Goal: Task Accomplishment & Management: Manage account settings

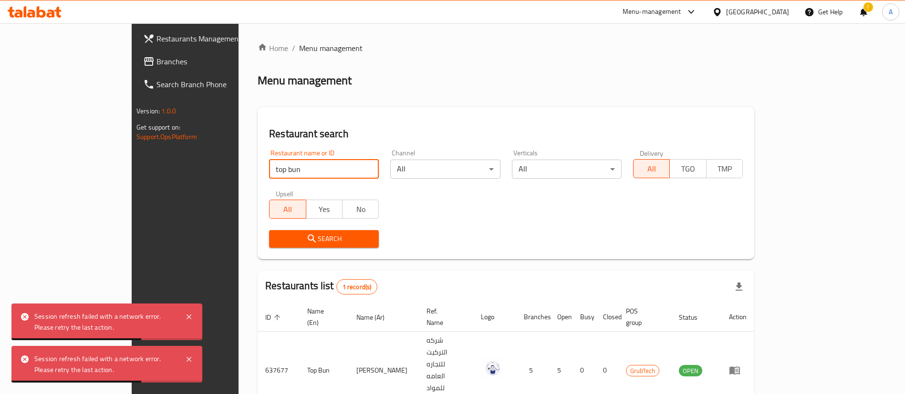
click at [270, 165] on input "top bun" at bounding box center [324, 169] width 110 height 19
drag, startPoint x: 0, startPoint y: 0, endPoint x: 276, endPoint y: 151, distance: 314.2
click at [273, 158] on div "Restaurant name or ID top bun Restaurant name or ID" at bounding box center [324, 164] width 110 height 29
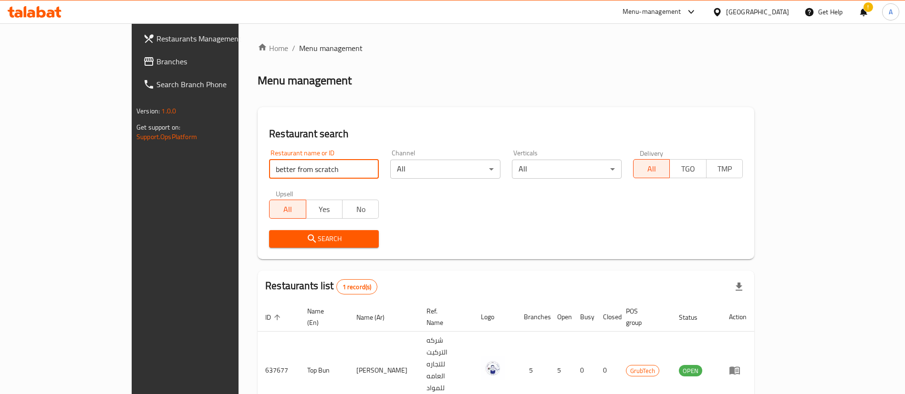
type input "better from scratch"
click button "Search" at bounding box center [324, 239] width 110 height 18
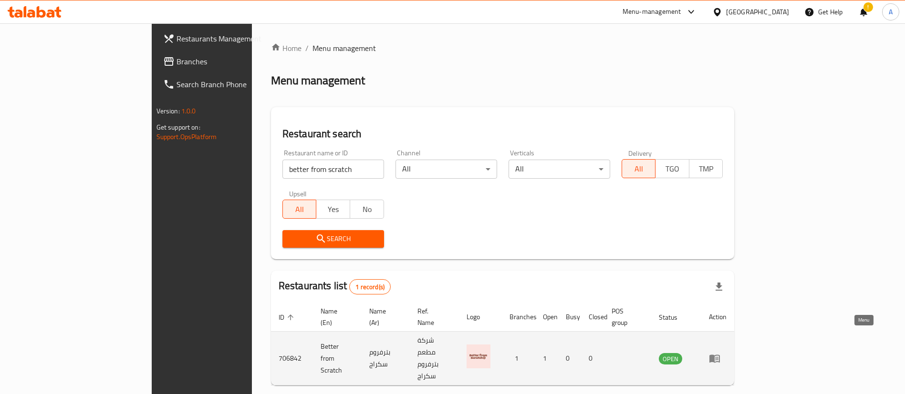
click at [720, 355] on icon "enhanced table" at bounding box center [714, 359] width 10 height 8
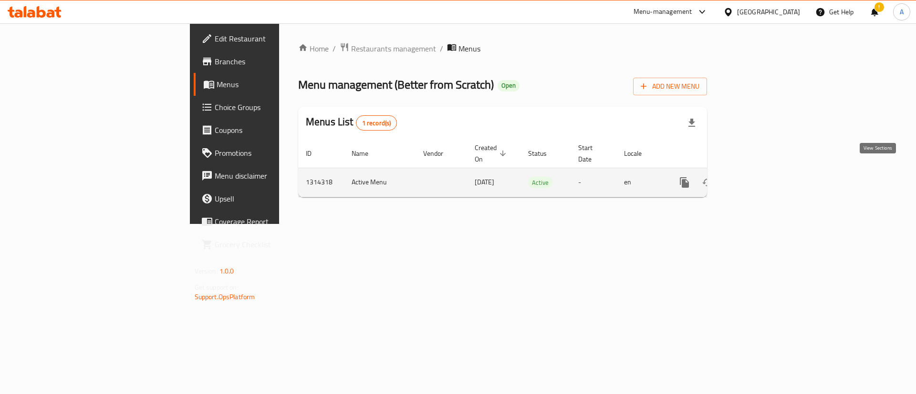
click at [759, 177] on icon "enhanced table" at bounding box center [752, 182] width 11 height 11
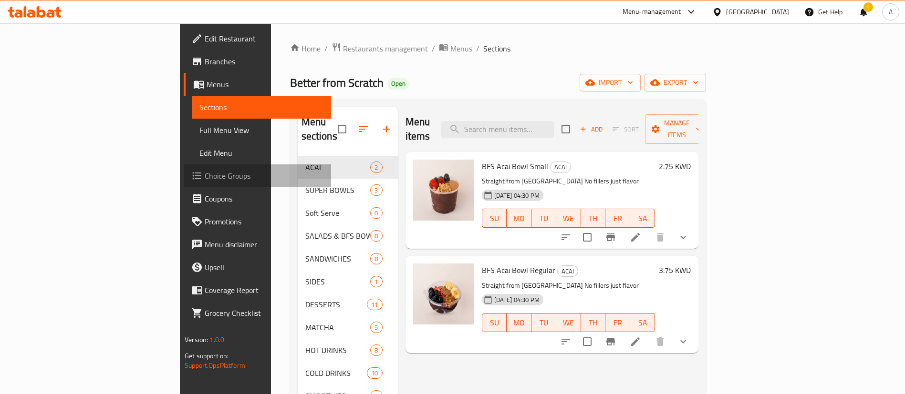
click at [205, 176] on span "Choice Groups" at bounding box center [264, 175] width 119 height 11
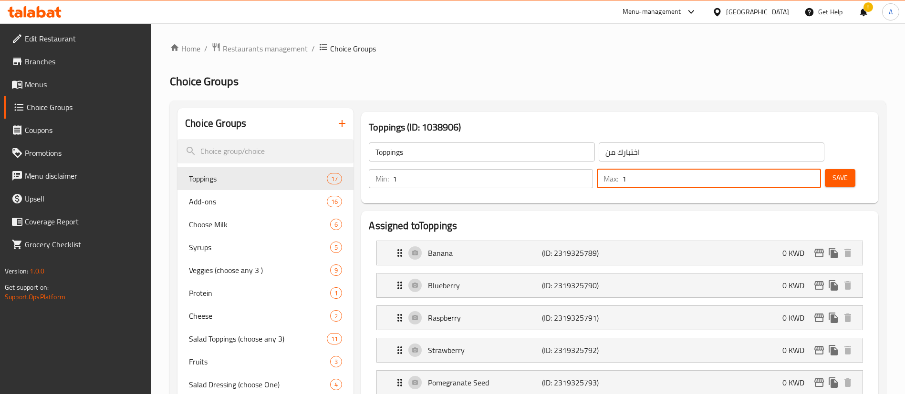
drag, startPoint x: 785, startPoint y: 150, endPoint x: 747, endPoint y: 159, distance: 39.1
click at [772, 169] on div "Max: 1 ​" at bounding box center [709, 178] width 224 height 19
type input "4"
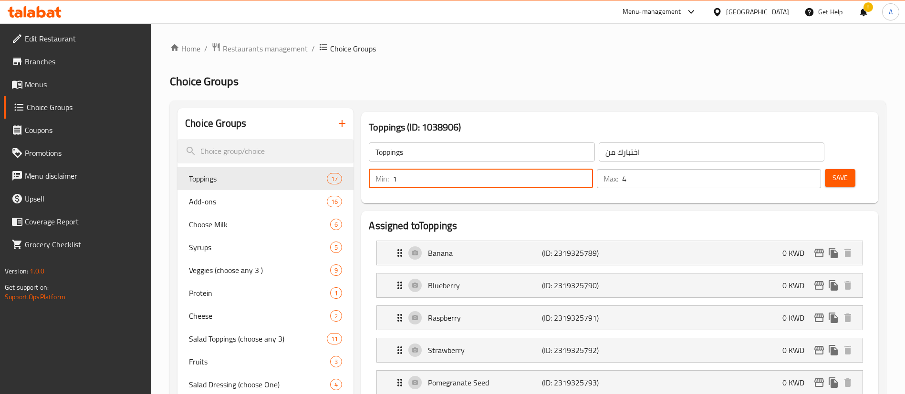
drag, startPoint x: 735, startPoint y: 154, endPoint x: 707, endPoint y: 155, distance: 28.2
click at [593, 169] on div "Min: 1 ​" at bounding box center [481, 178] width 224 height 19
type input "3"
click at [825, 169] on button "Save" at bounding box center [840, 178] width 31 height 18
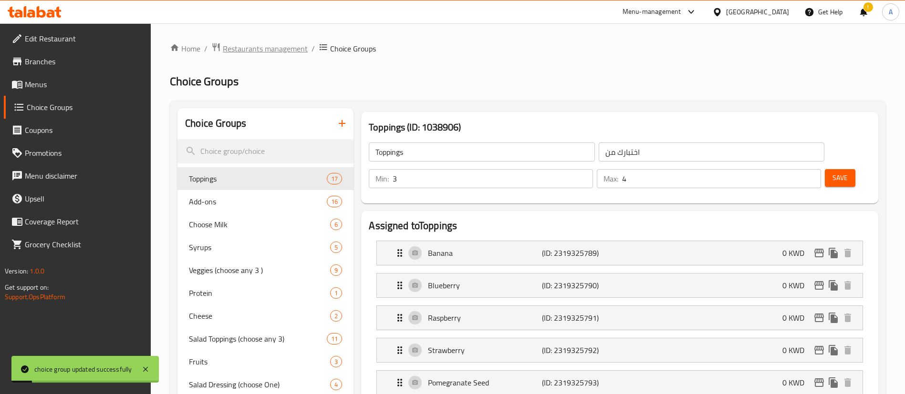
click at [274, 52] on span "Restaurants management" at bounding box center [265, 48] width 85 height 11
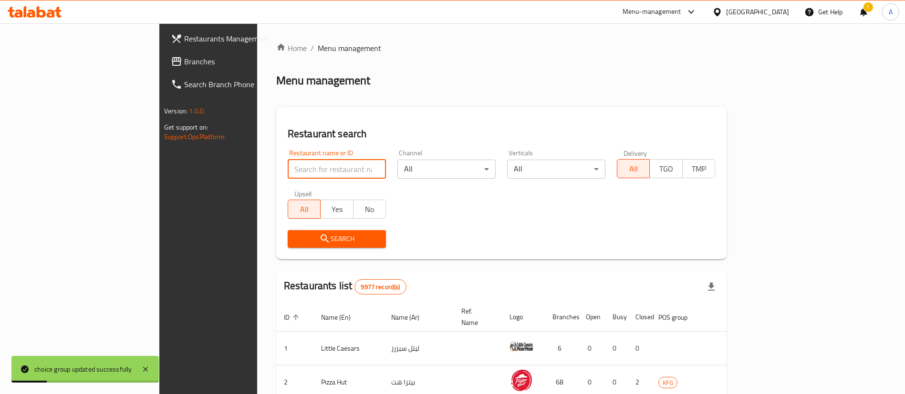
click at [294, 166] on input "search" at bounding box center [337, 169] width 98 height 19
click at [296, 157] on div "Restaurant name or ID Restaurant name or ID" at bounding box center [337, 164] width 98 height 29
click at [298, 167] on input "search" at bounding box center [337, 169] width 98 height 19
type input "better from scratch"
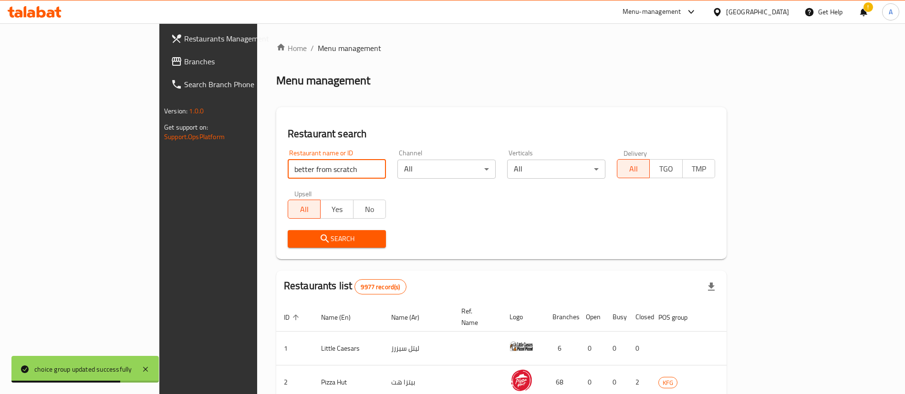
click button "Search" at bounding box center [337, 239] width 98 height 18
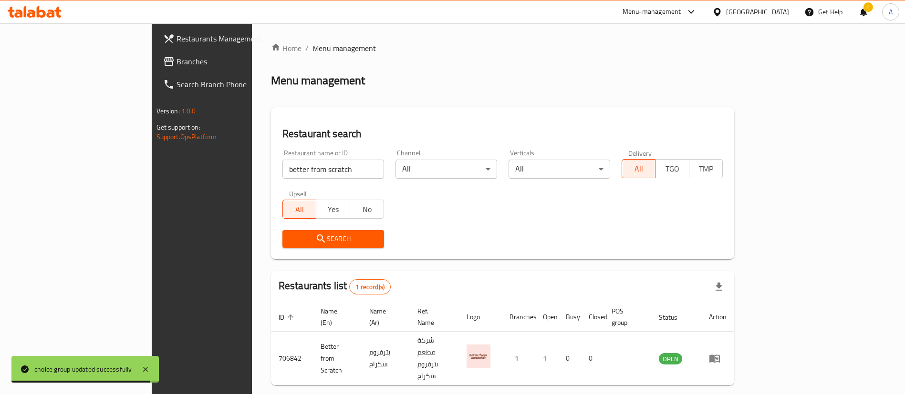
click at [720, 353] on icon "enhanced table" at bounding box center [714, 358] width 11 height 11
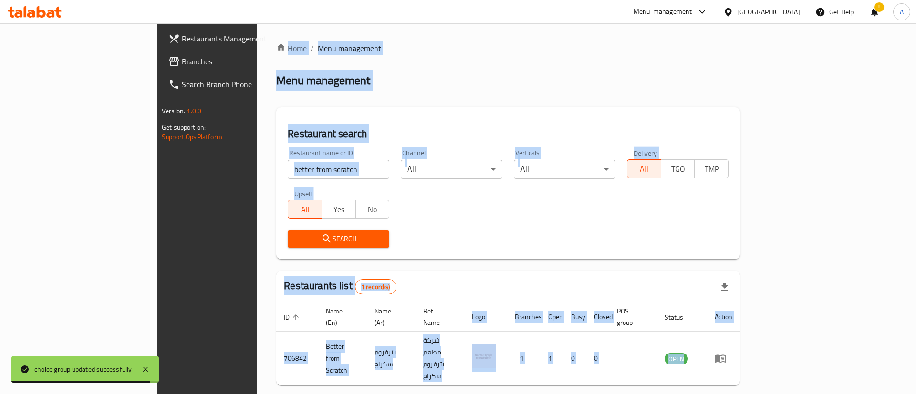
click at [759, 338] on div "Home / Menu management Menu management Restaurant search Restaurant name or ID …" at bounding box center [508, 230] width 502 height 414
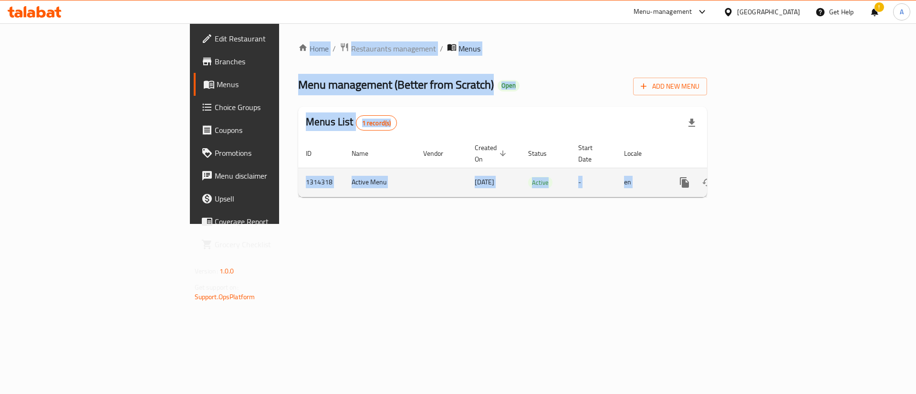
click at [759, 177] on icon "enhanced table" at bounding box center [752, 182] width 11 height 11
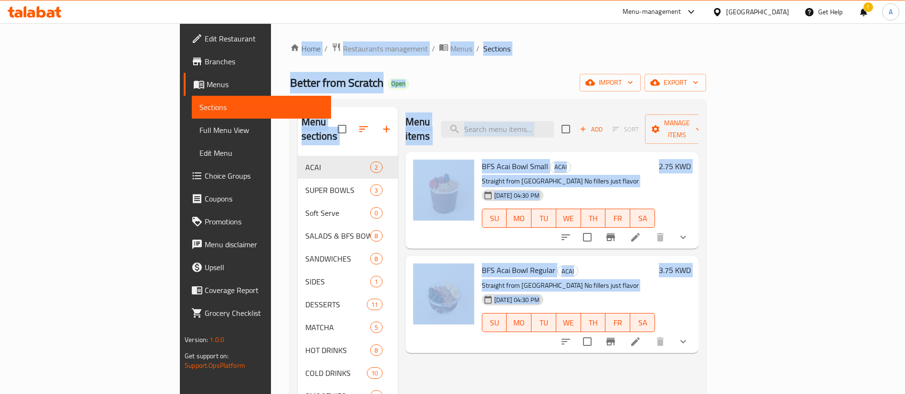
click at [570, 186] on div "[DATE] 04:30 PM SU MO TU WE TH FR SA" at bounding box center [568, 212] width 181 height 52
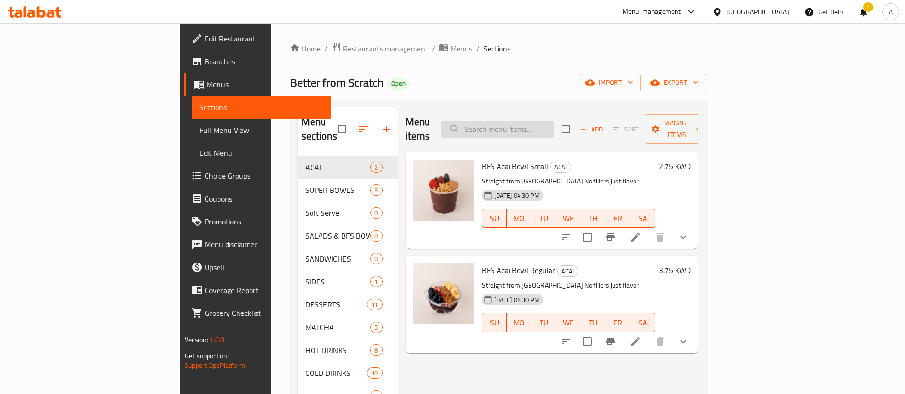
click at [554, 123] on input "search" at bounding box center [497, 129] width 113 height 17
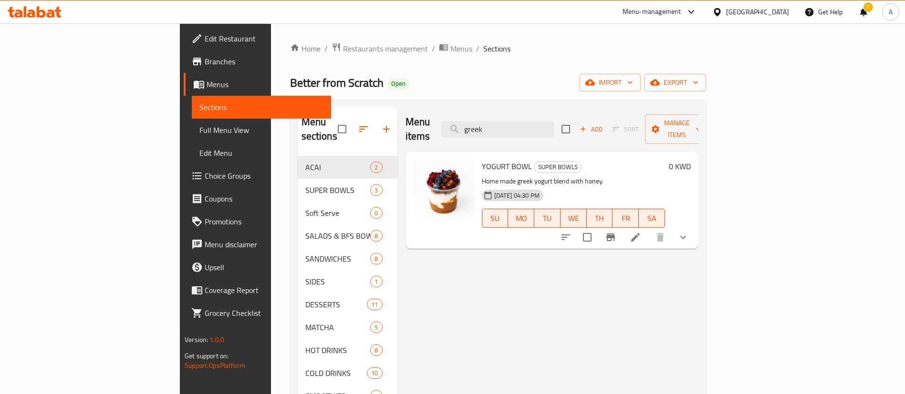
type input "greek"
